Goal: Ask a question: Seek information or help from site administrators or community

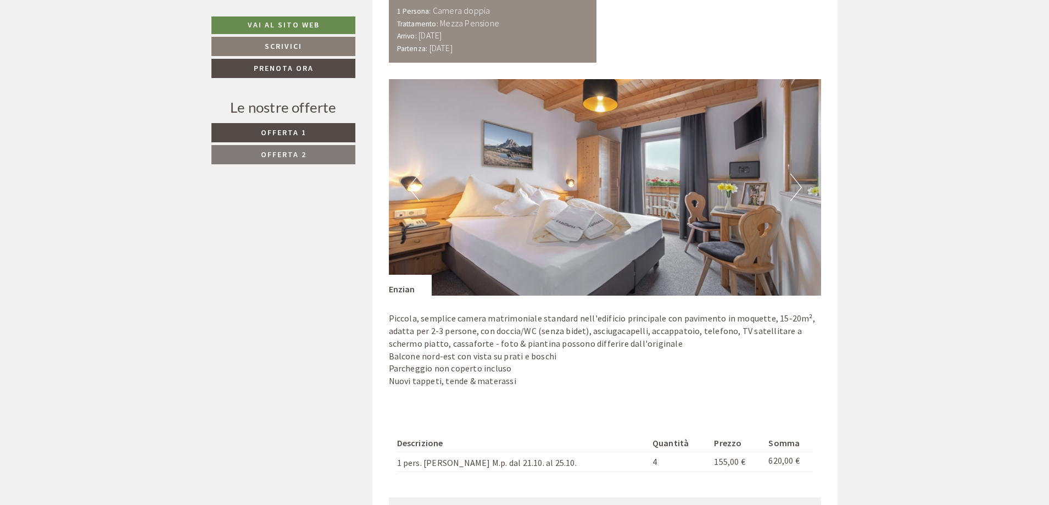
scroll to position [1373, 0]
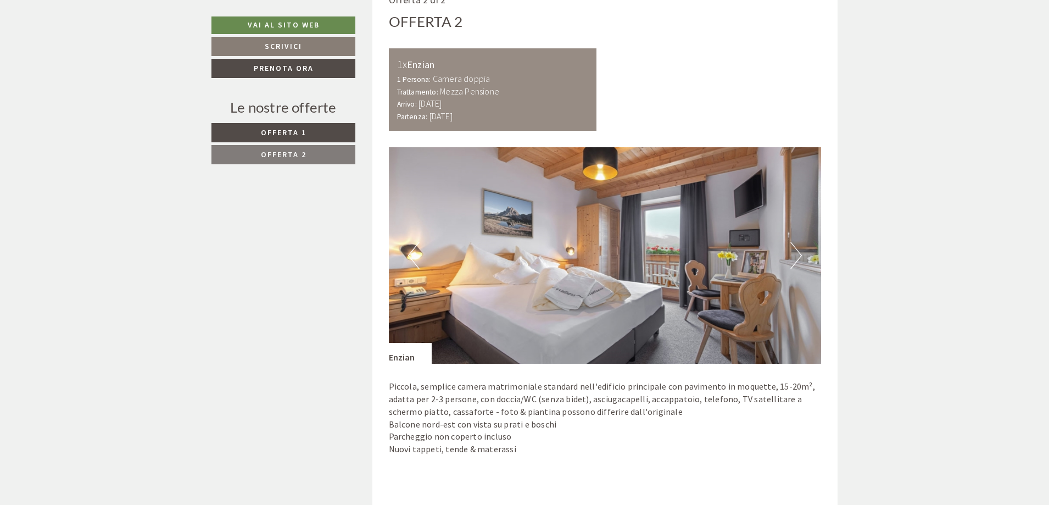
click at [792, 255] on button "Next" at bounding box center [796, 255] width 12 height 27
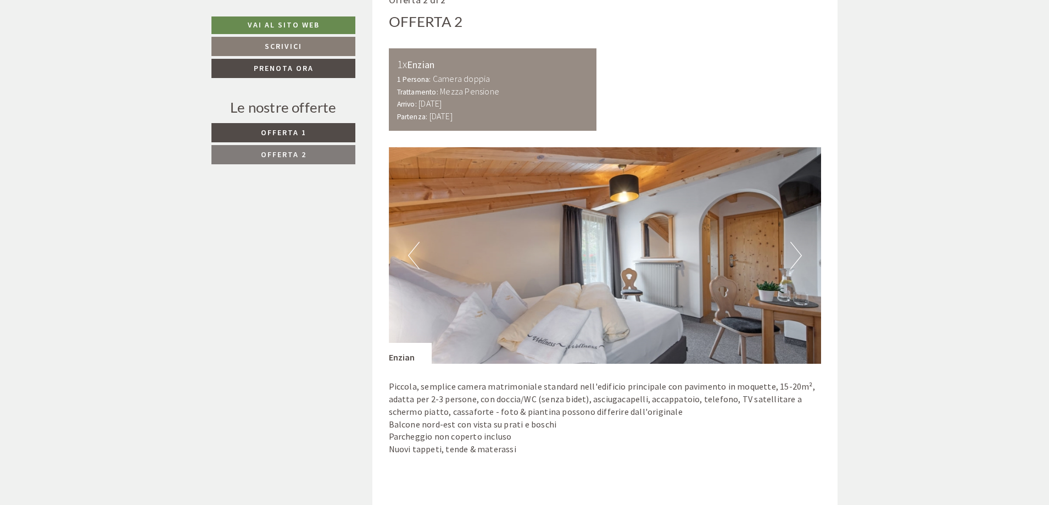
click at [796, 256] on button "Next" at bounding box center [796, 255] width 12 height 27
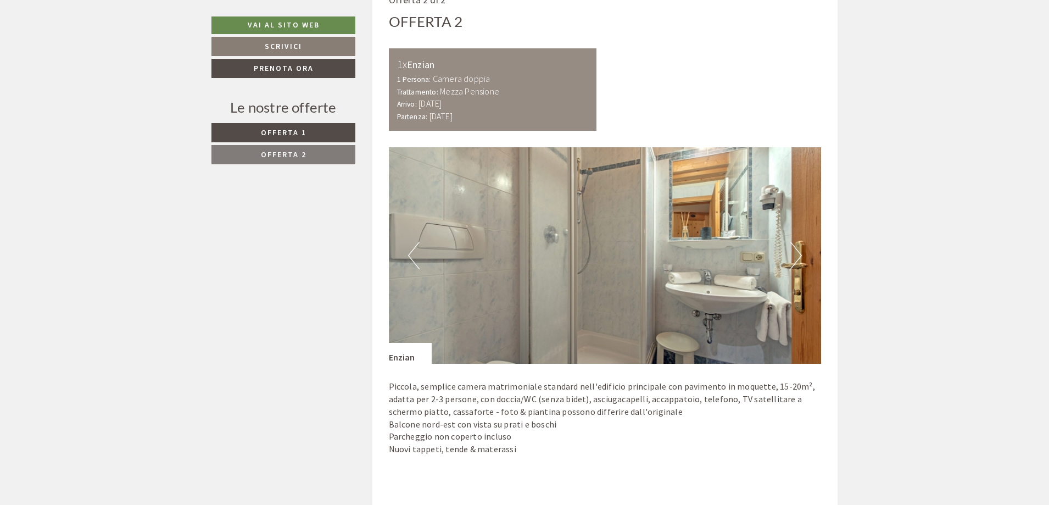
click at [796, 256] on button "Next" at bounding box center [796, 255] width 12 height 27
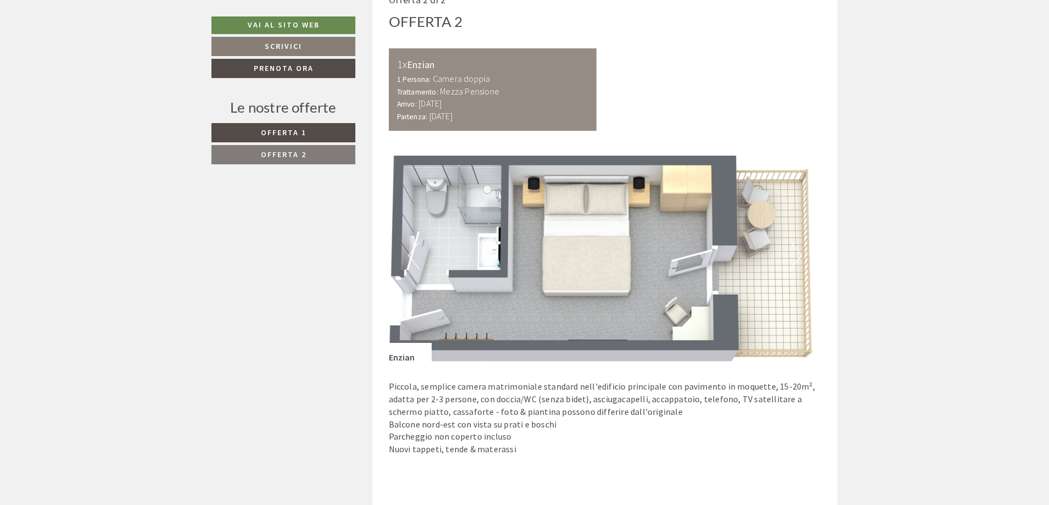
click at [796, 256] on button "Next" at bounding box center [796, 255] width 12 height 27
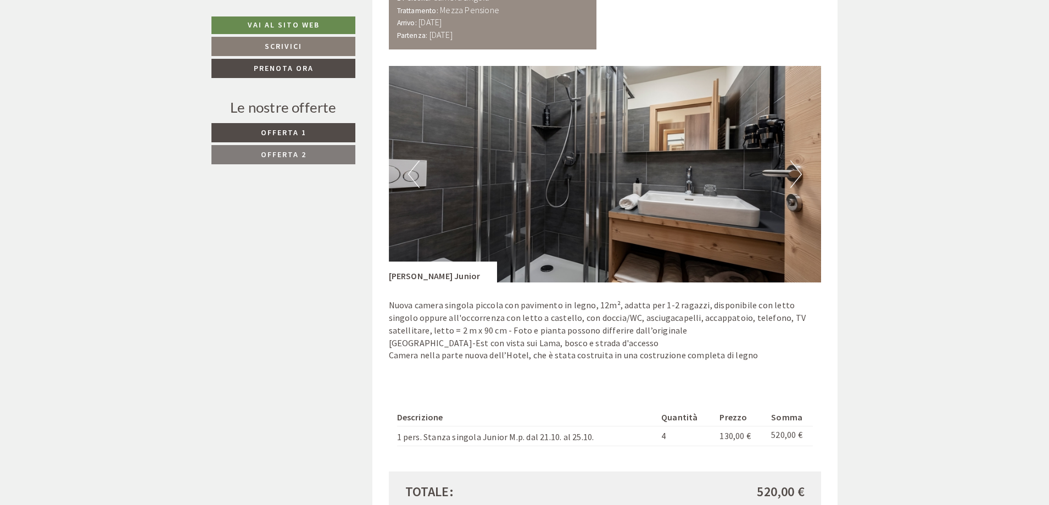
scroll to position [714, 0]
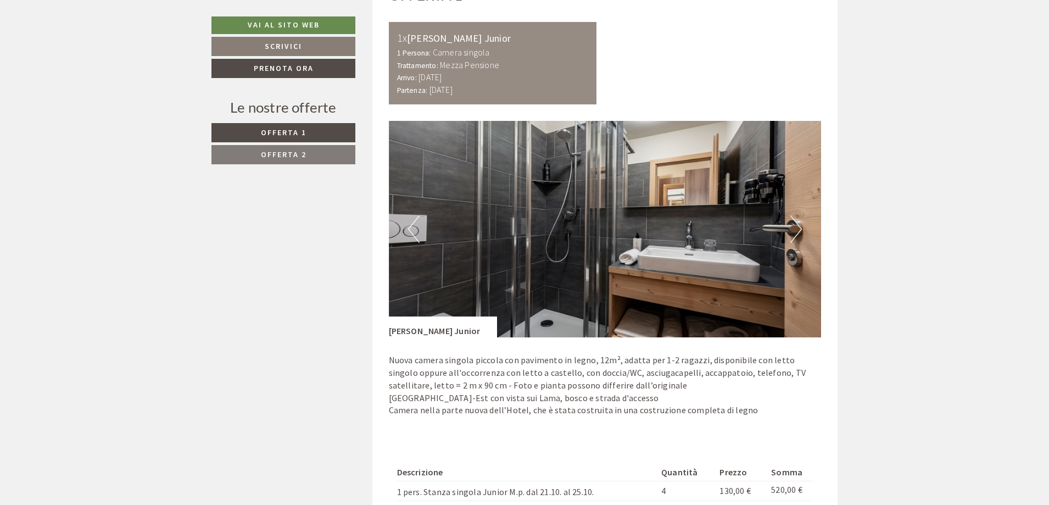
click at [790, 226] on img at bounding box center [605, 229] width 433 height 216
click at [797, 229] on button "Next" at bounding box center [796, 228] width 12 height 27
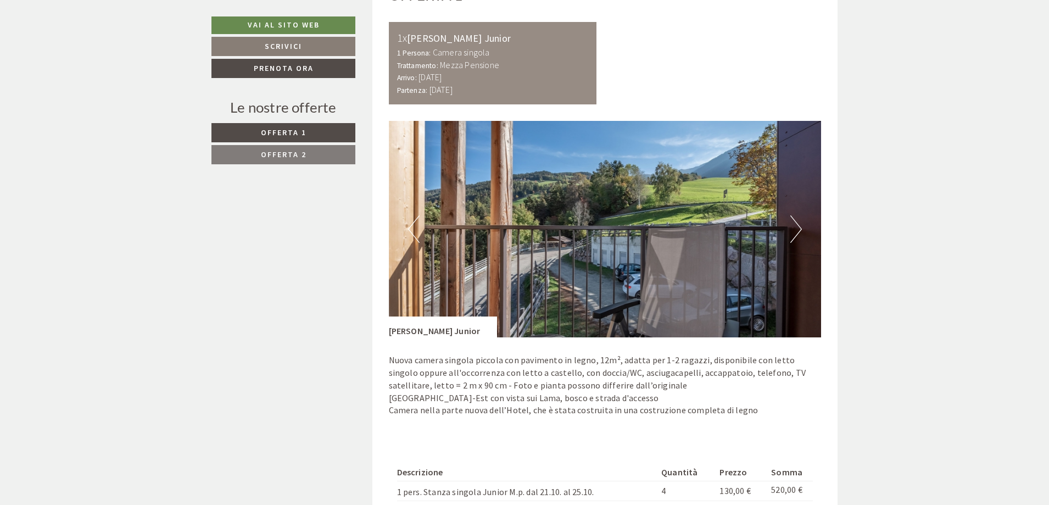
click at [798, 230] on button "Next" at bounding box center [796, 228] width 12 height 27
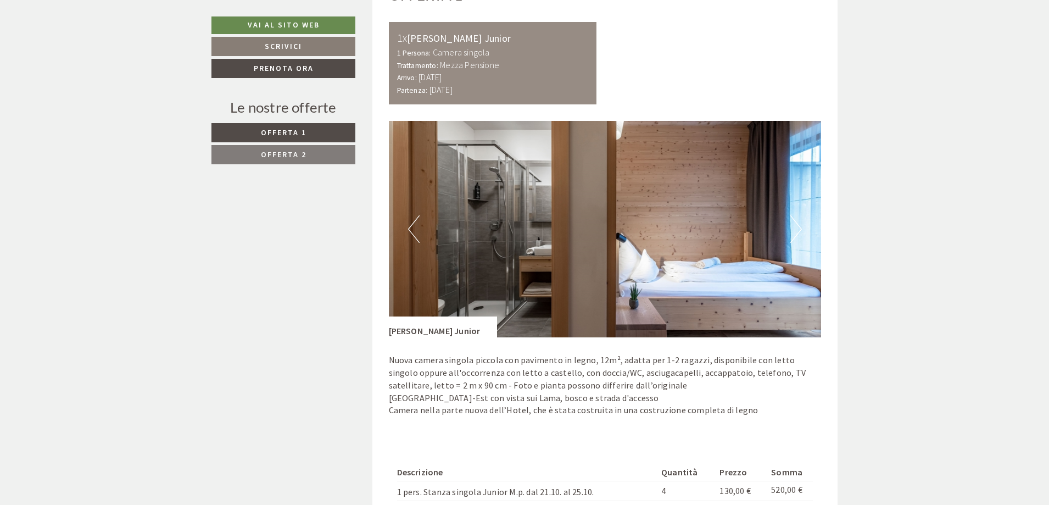
click at [798, 230] on button "Next" at bounding box center [796, 228] width 12 height 27
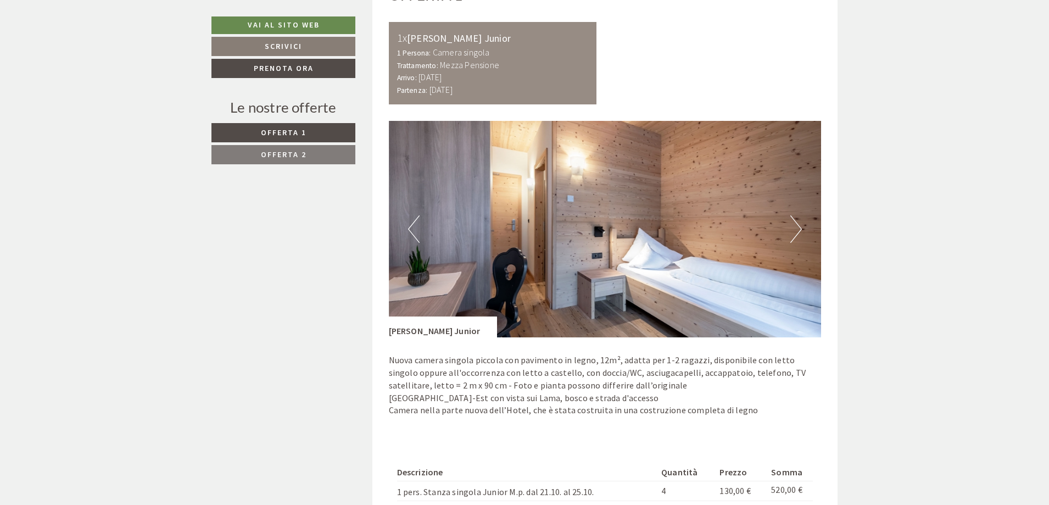
click at [798, 231] on button "Next" at bounding box center [796, 228] width 12 height 27
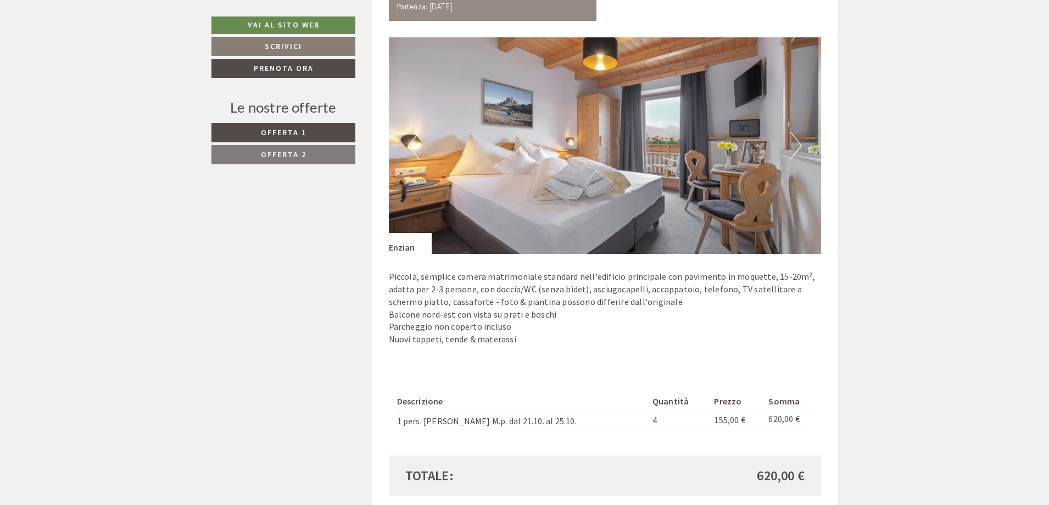
scroll to position [1373, 0]
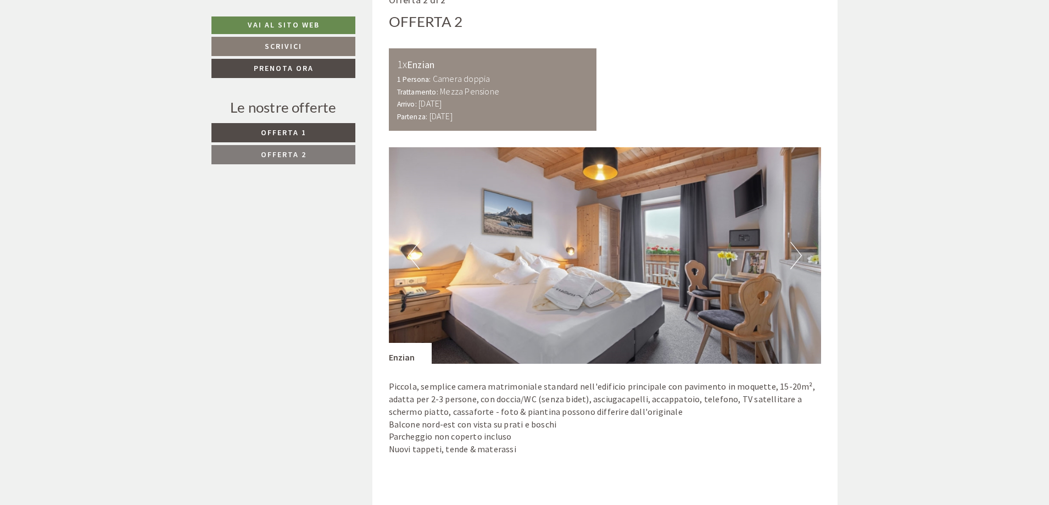
click at [787, 252] on img at bounding box center [605, 255] width 433 height 216
click at [795, 249] on button "Next" at bounding box center [796, 255] width 12 height 27
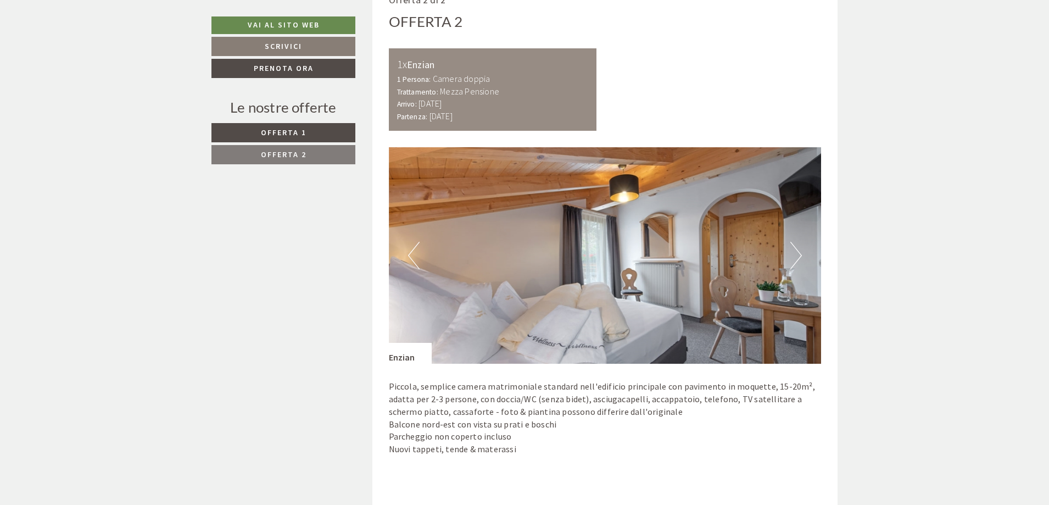
click at [796, 256] on button "Next" at bounding box center [796, 255] width 12 height 27
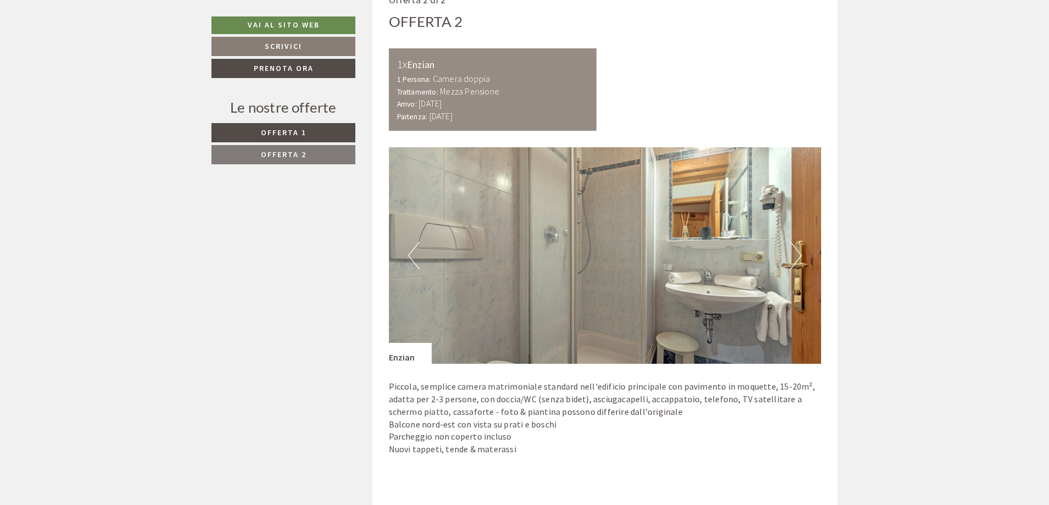
click at [796, 258] on button "Next" at bounding box center [796, 255] width 12 height 27
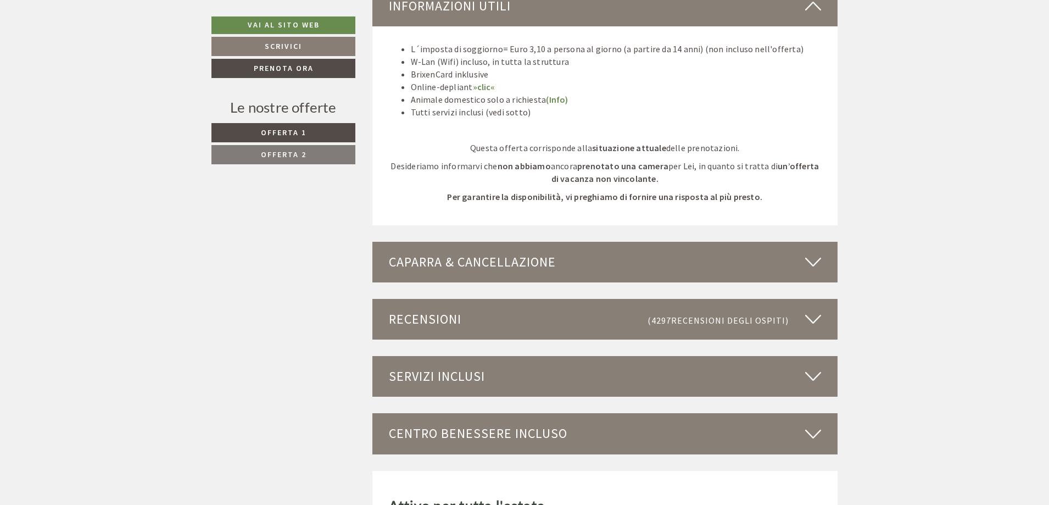
scroll to position [2087, 0]
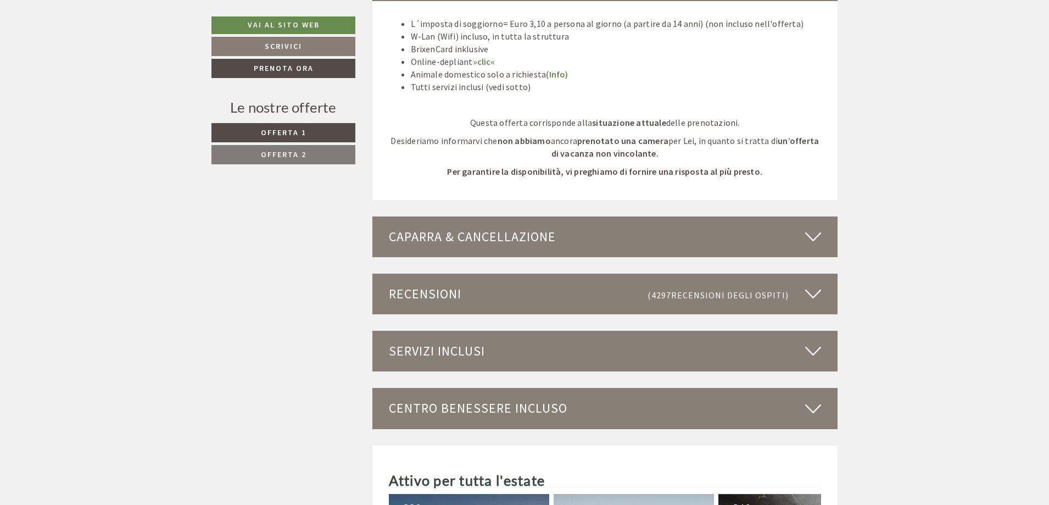
click at [817, 233] on icon at bounding box center [813, 236] width 16 height 19
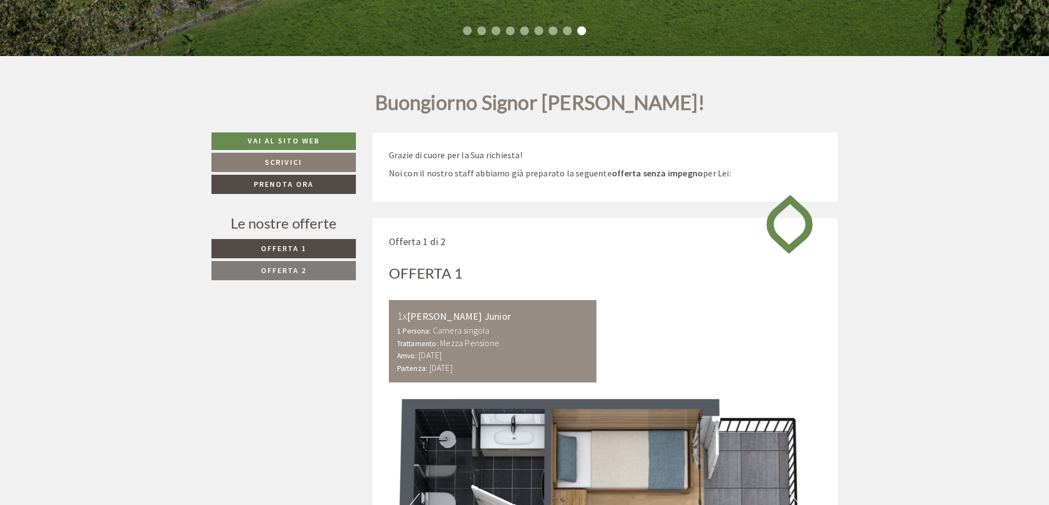
scroll to position [439, 0]
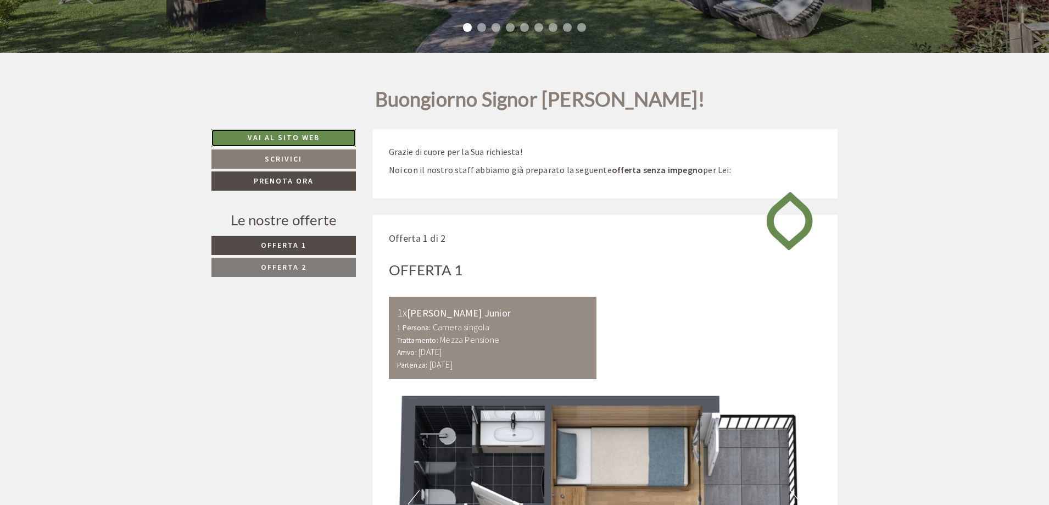
click at [319, 141] on link "Vai al sito web" at bounding box center [283, 138] width 144 height 18
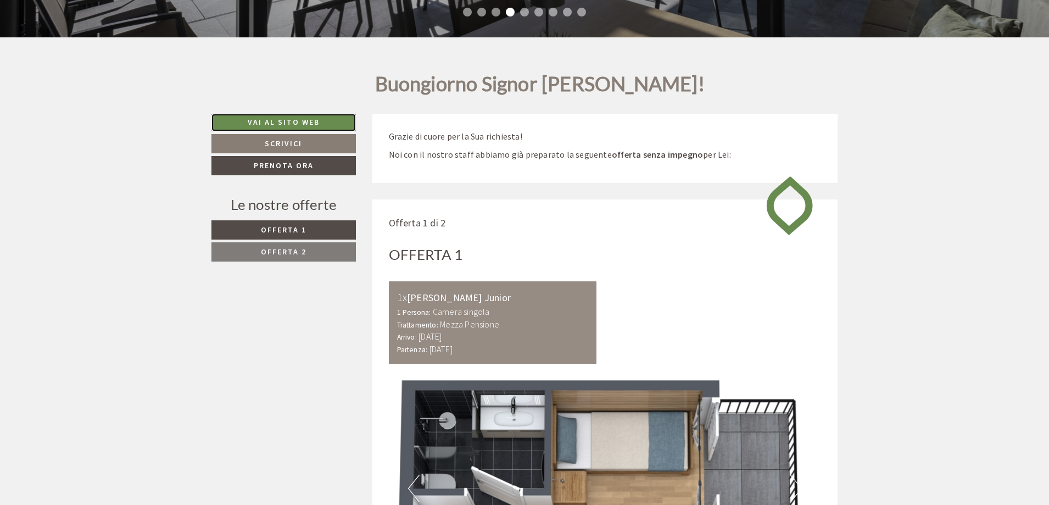
scroll to position [494, 0]
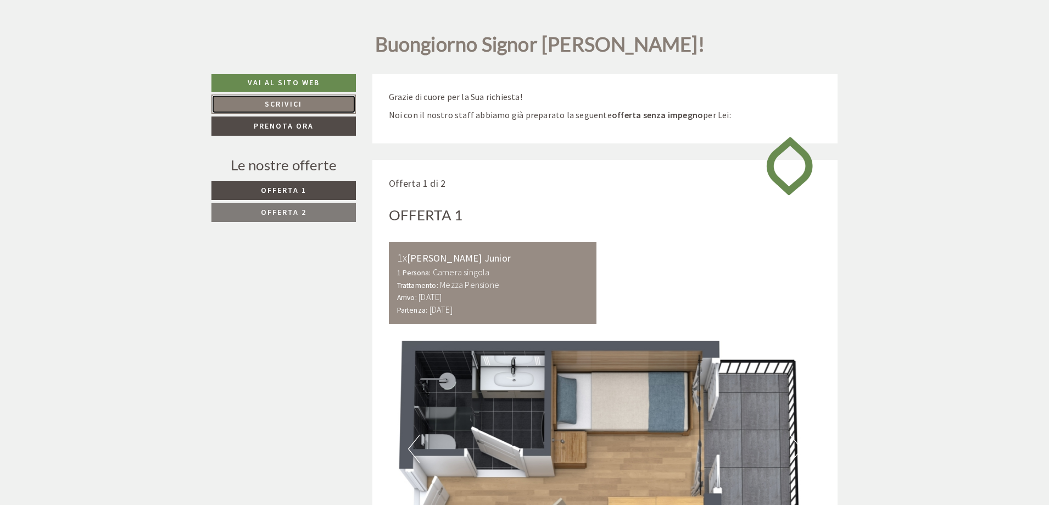
click at [284, 104] on link "Scrivici" at bounding box center [283, 103] width 144 height 19
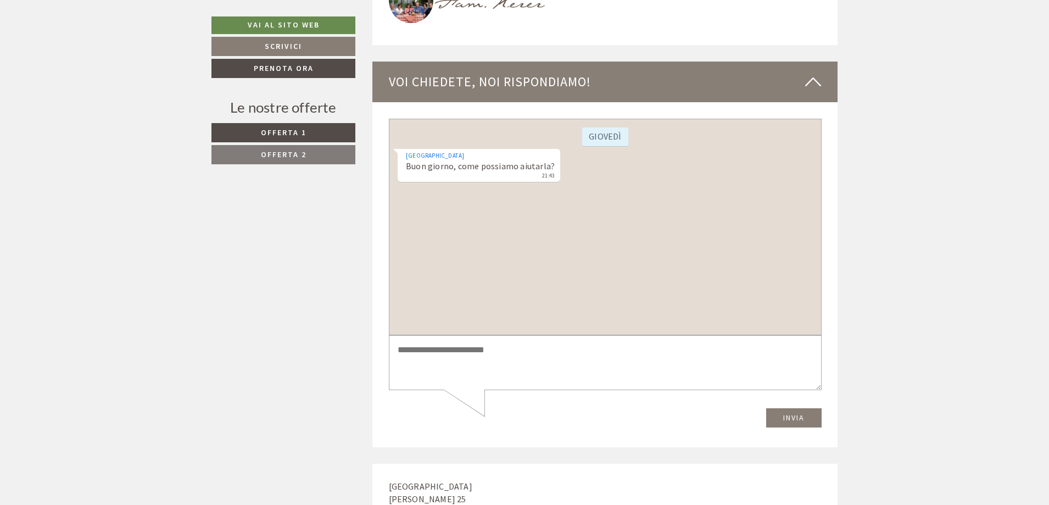
scroll to position [3267, 0]
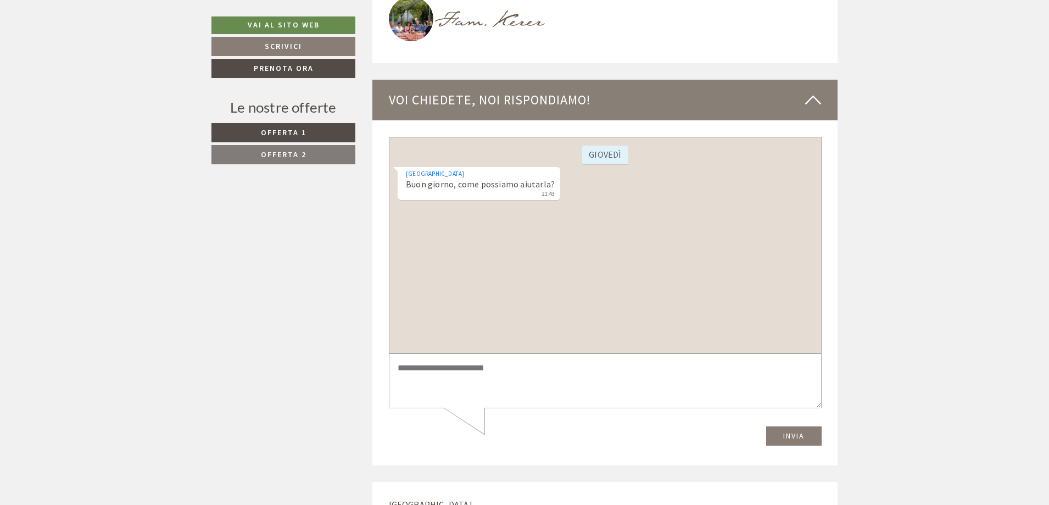
click at [425, 368] on textarea at bounding box center [604, 380] width 433 height 55
type textarea "**********"
click at [787, 431] on button "Invia" at bounding box center [792, 435] width 55 height 19
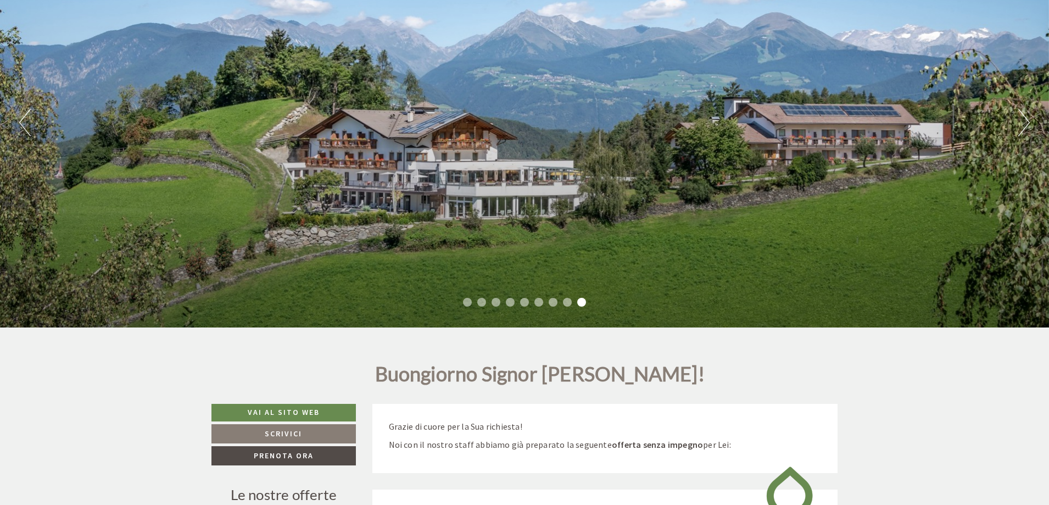
scroll to position [0, 0]
